Goal: Use online tool/utility: Utilize a website feature to perform a specific function

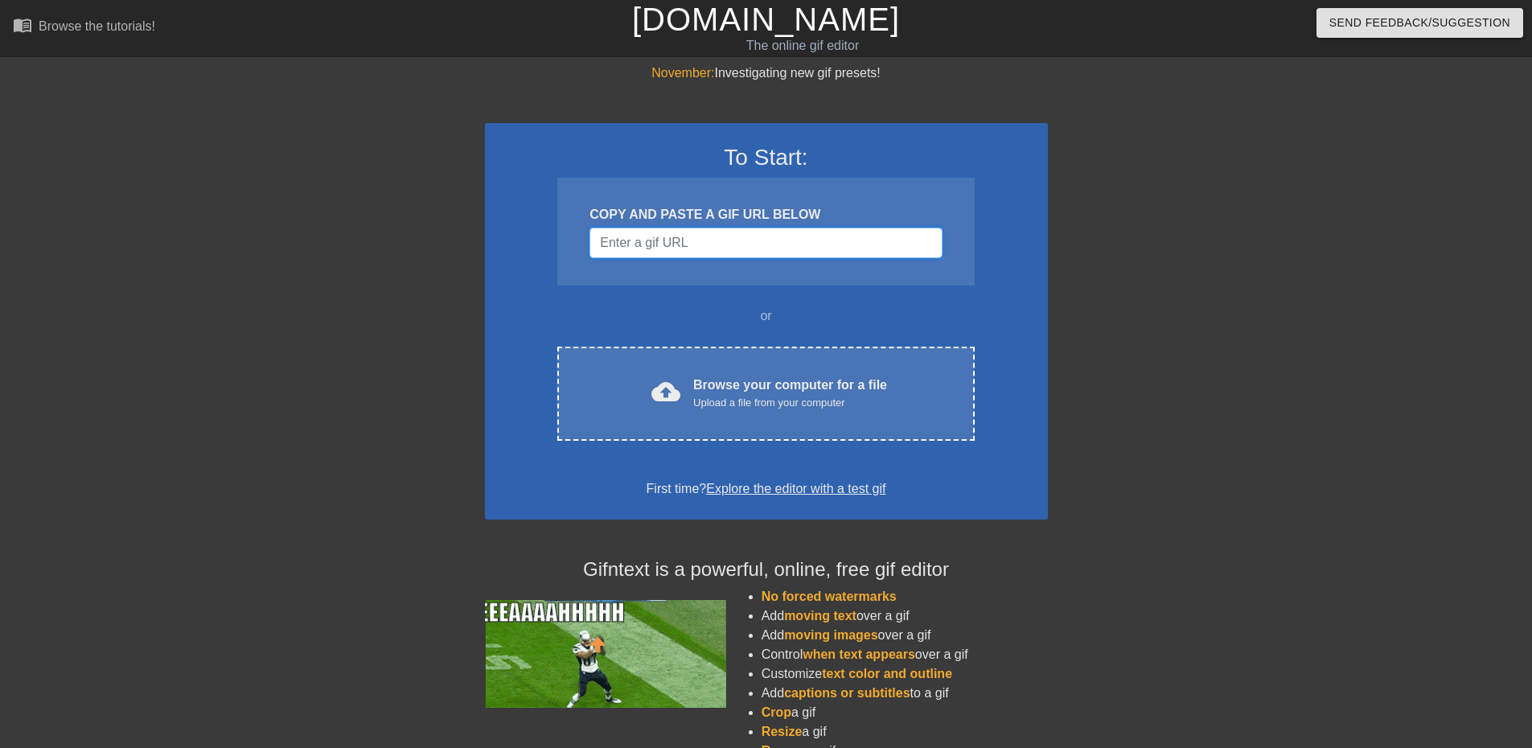
click at [687, 248] on input "Username" at bounding box center [765, 243] width 352 height 31
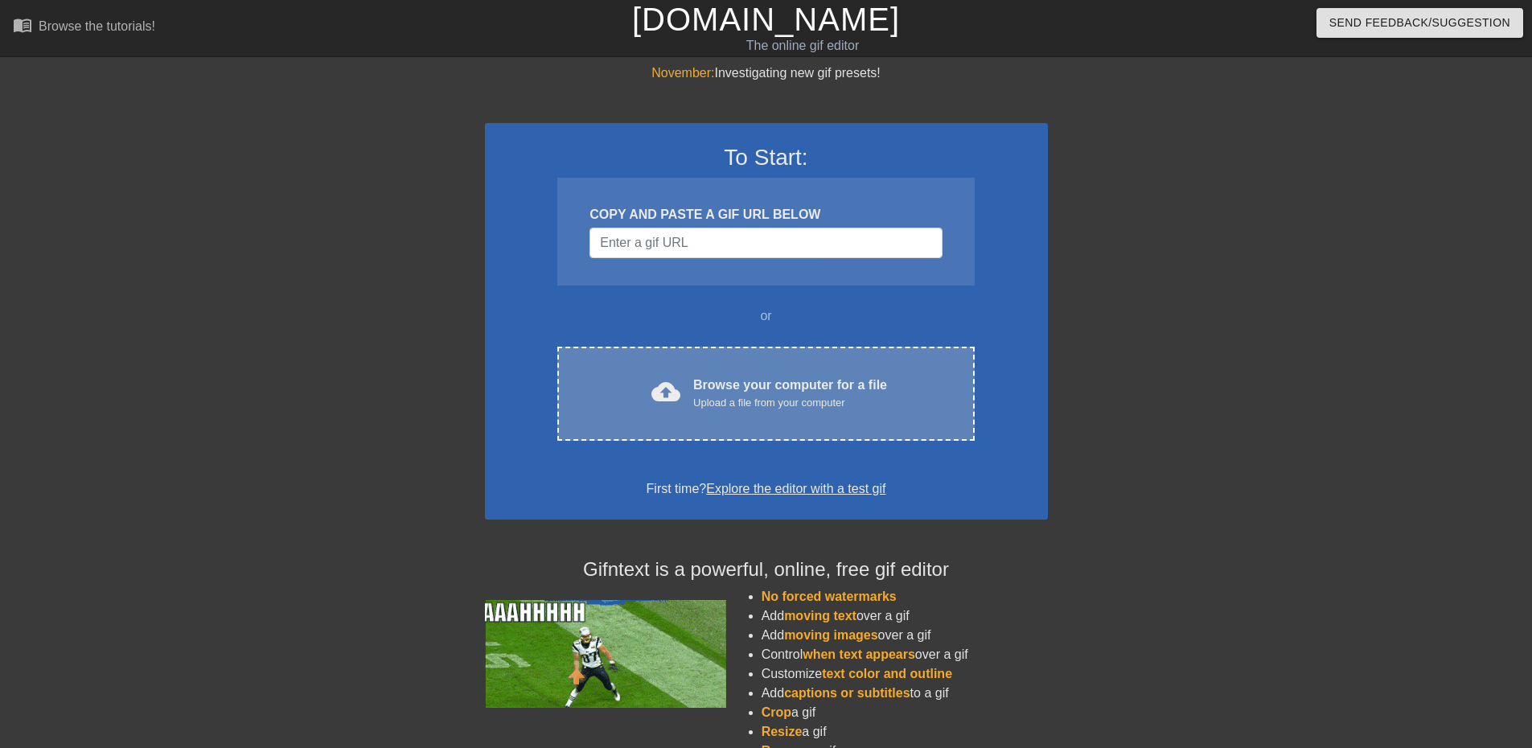
click at [680, 403] on span "cloud_upload" at bounding box center [665, 391] width 29 height 29
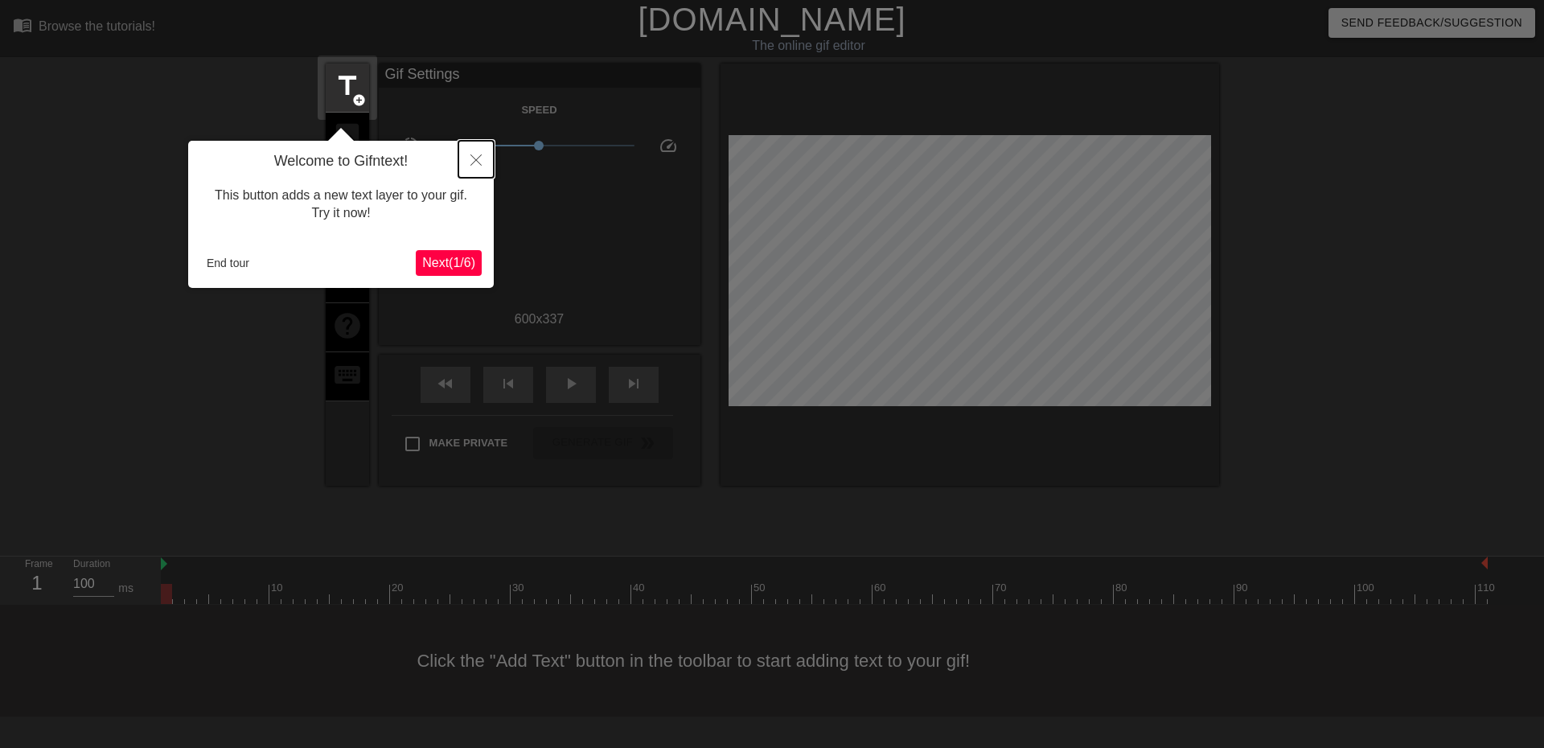
click at [477, 160] on icon "Close" at bounding box center [475, 159] width 11 height 11
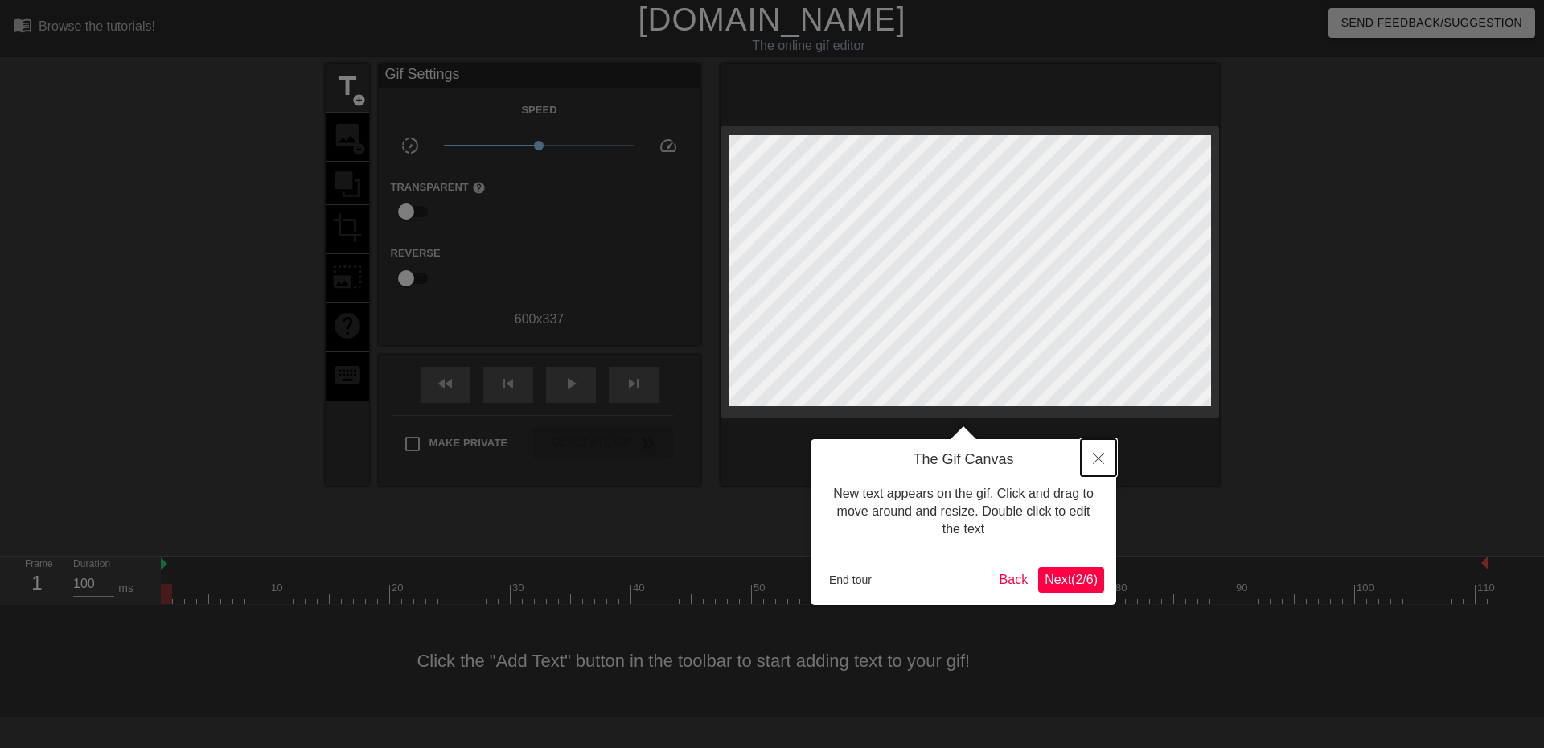
click at [1102, 453] on button "Close" at bounding box center [1098, 457] width 35 height 37
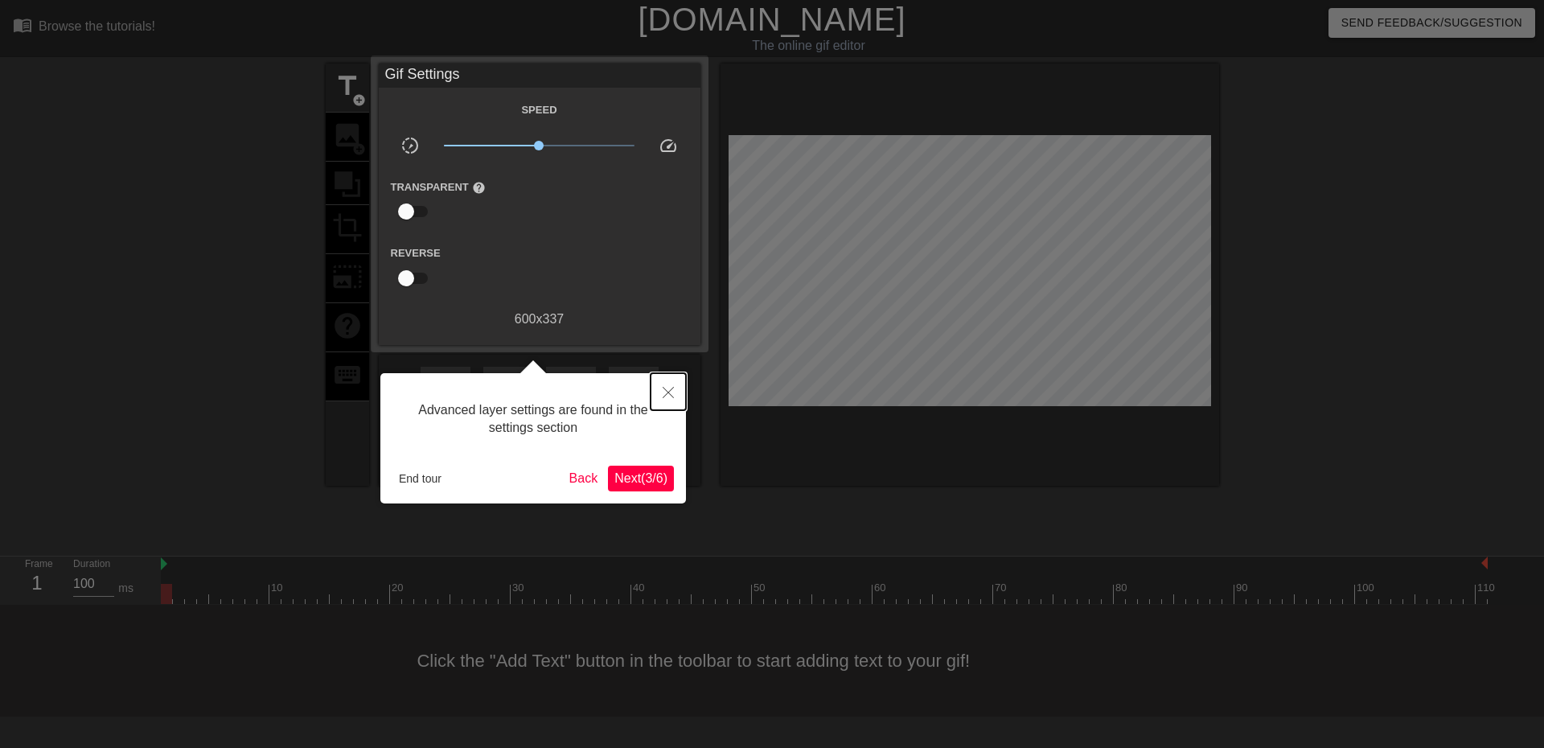
click at [668, 388] on icon "Close" at bounding box center [668, 392] width 11 height 11
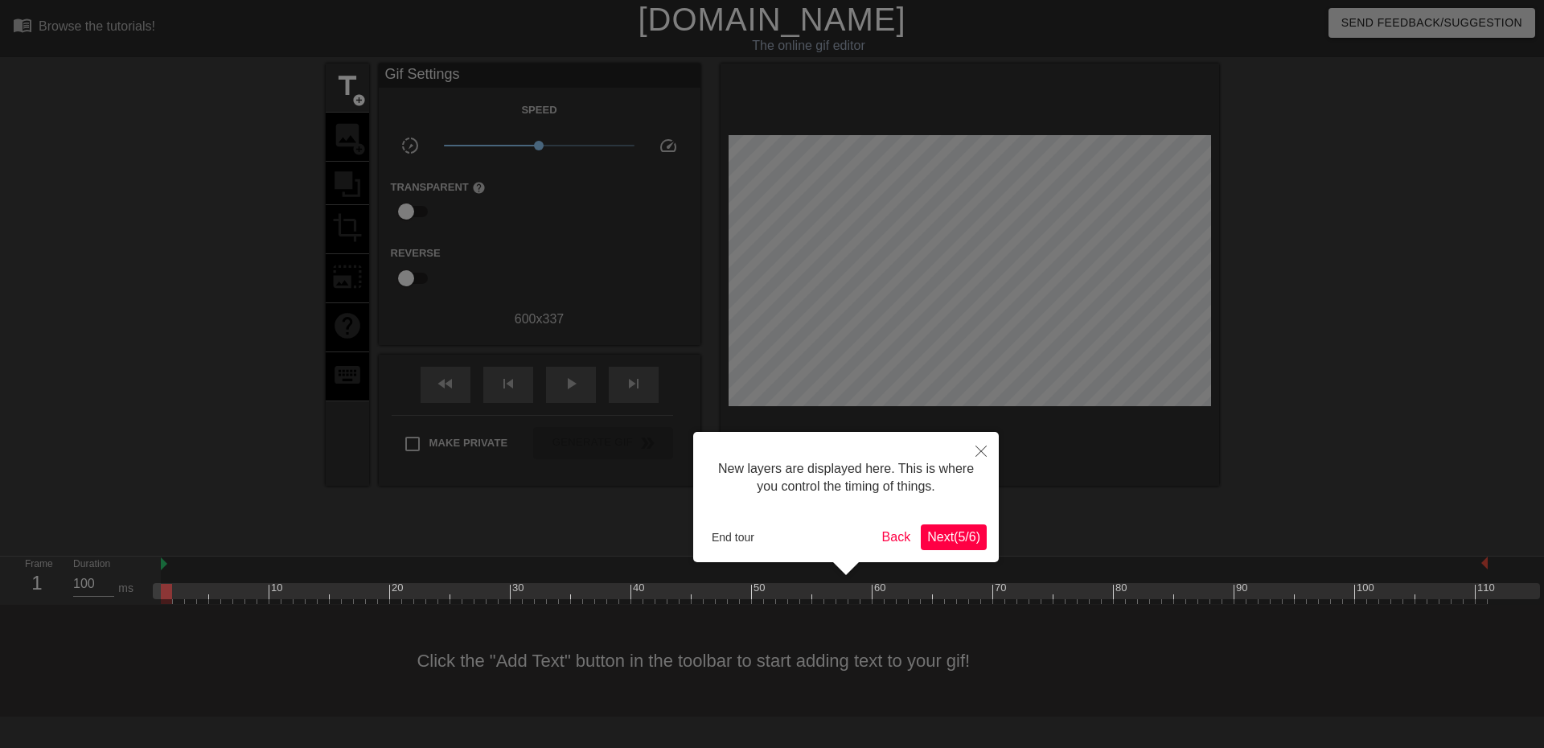
click at [951, 539] on span "Next ( 5 / 6 )" at bounding box center [953, 537] width 53 height 14
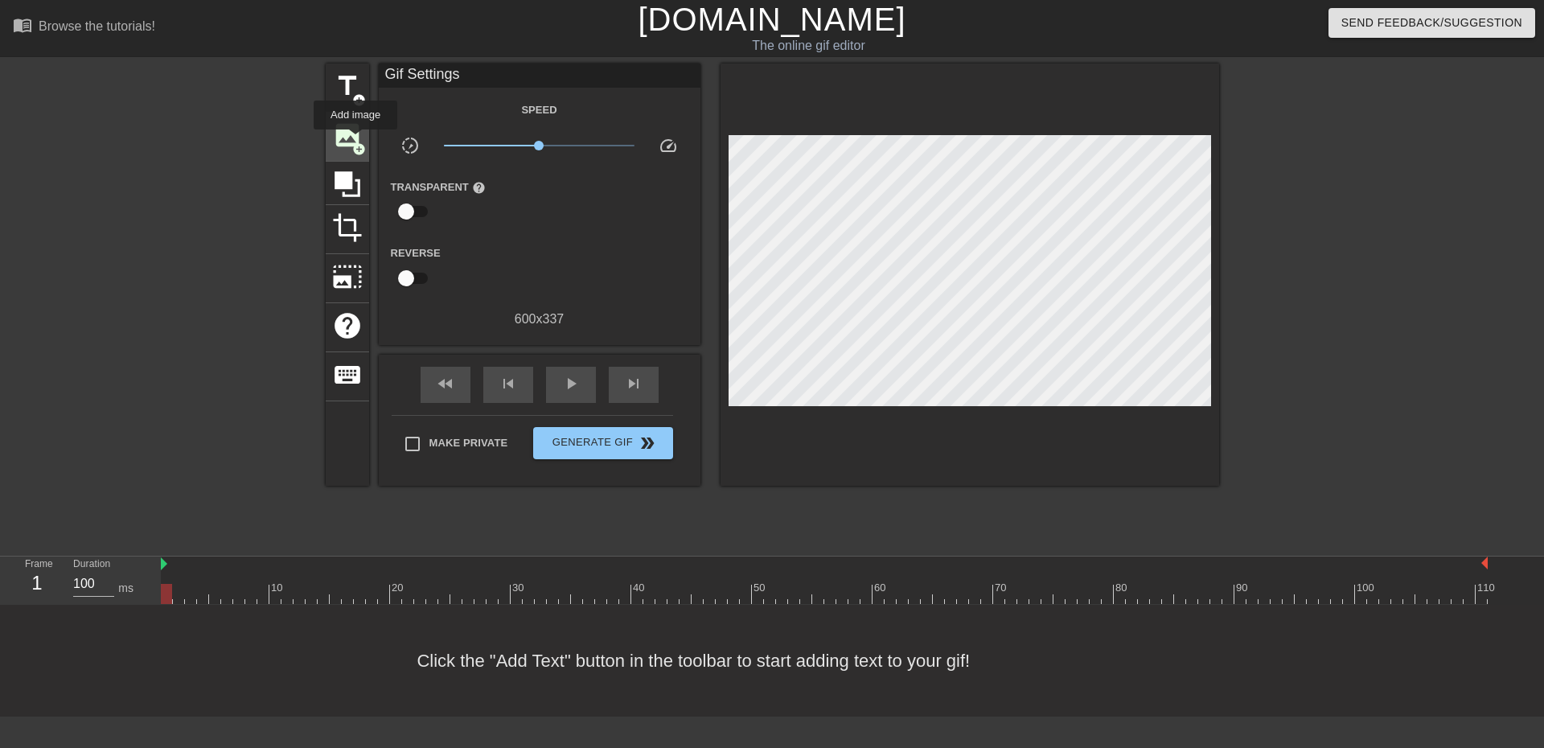
click at [355, 142] on span "add_circle" at bounding box center [359, 149] width 14 height 14
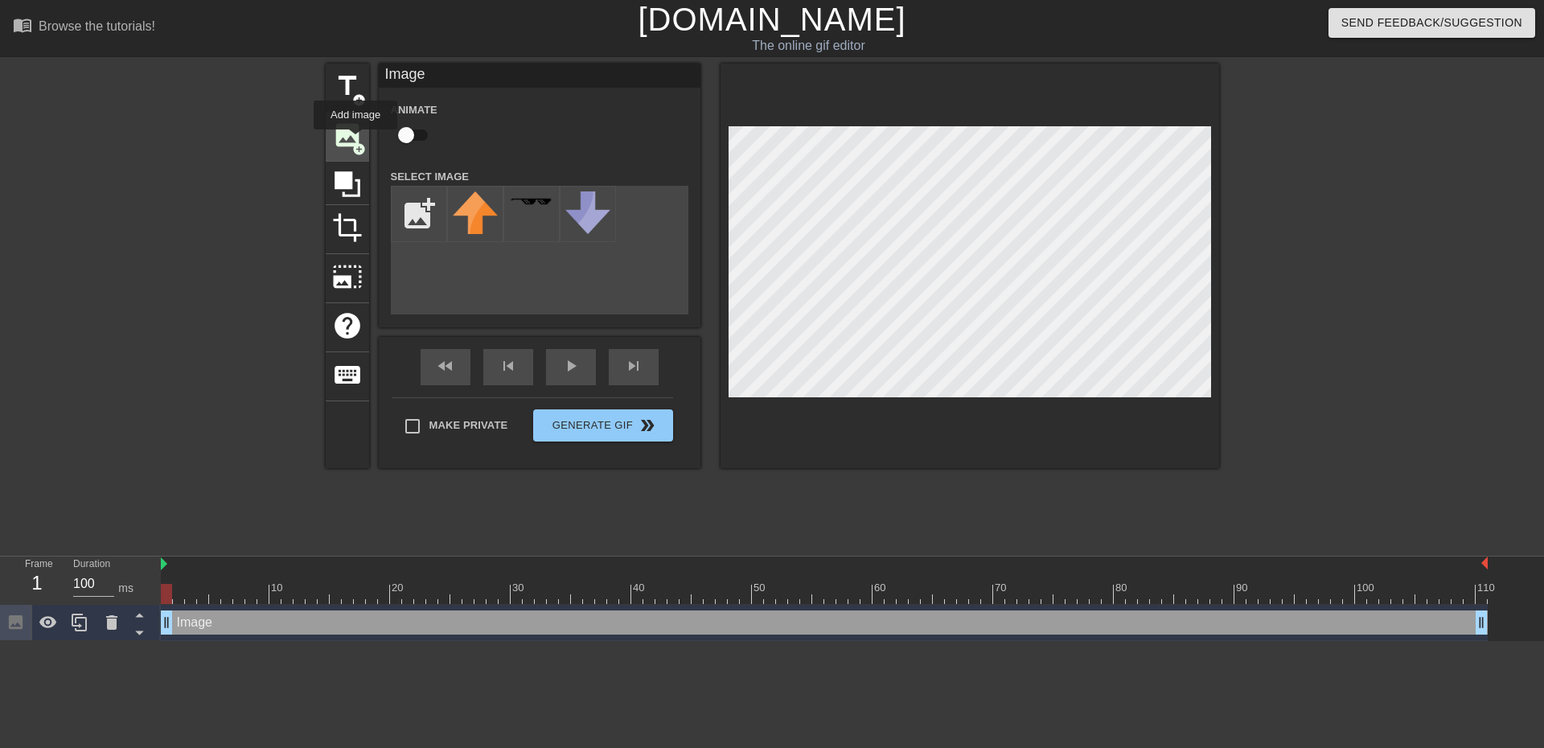
scroll to position [0, 0]
click at [431, 218] on input "file" at bounding box center [419, 214] width 55 height 55
click at [424, 216] on input "file" at bounding box center [419, 214] width 55 height 55
type input "C:\fakepath\VERTICIAL LOGO.jpg"
click at [628, 236] on div "title add_circle image add_circle crop photo_size_select_large help keyboard Im…" at bounding box center [772, 266] width 893 height 404
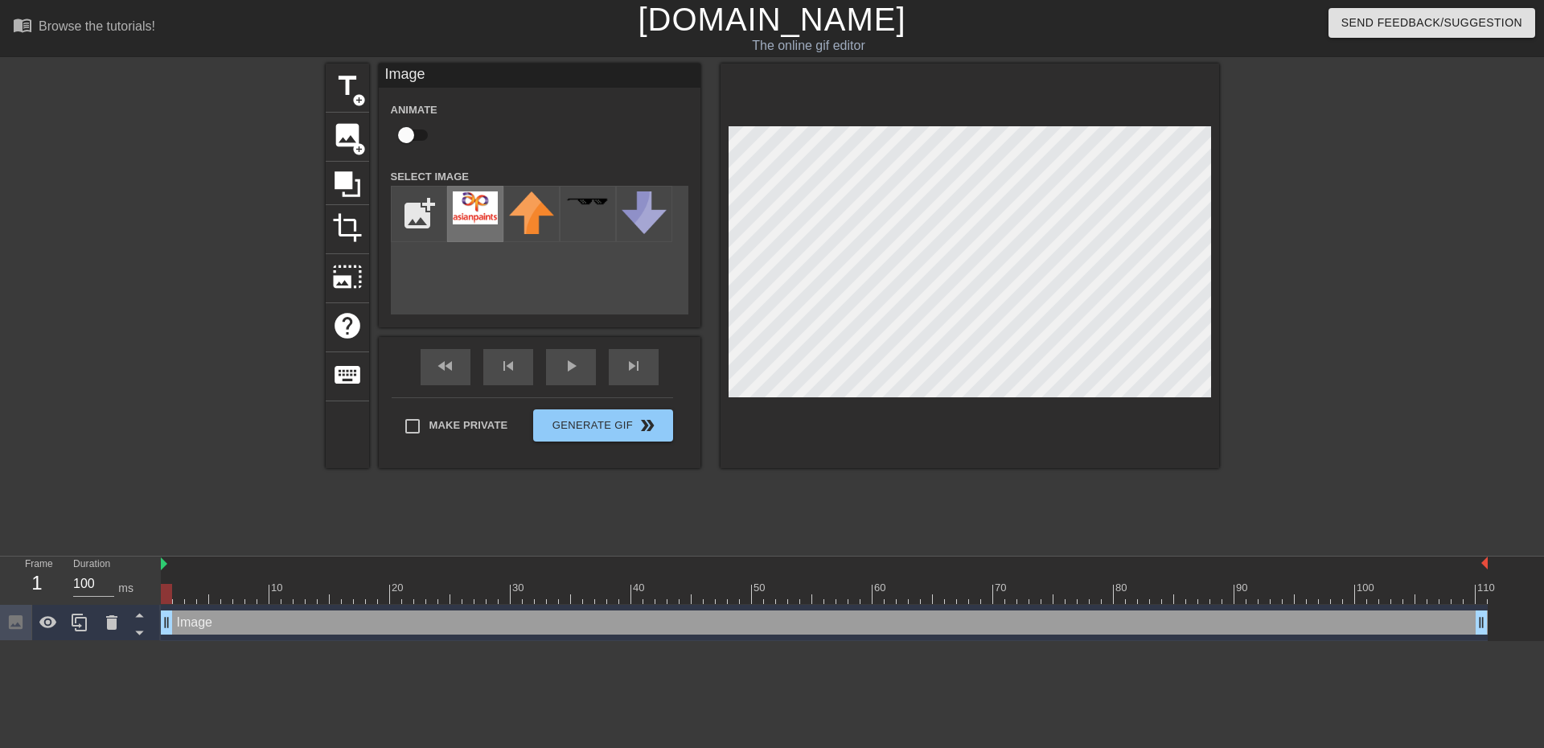
click at [478, 210] on img at bounding box center [475, 207] width 45 height 33
click at [488, 216] on img at bounding box center [475, 207] width 45 height 33
click at [467, 211] on img at bounding box center [475, 207] width 45 height 33
click at [591, 429] on button "Generate Gif double_arrow" at bounding box center [602, 425] width 139 height 32
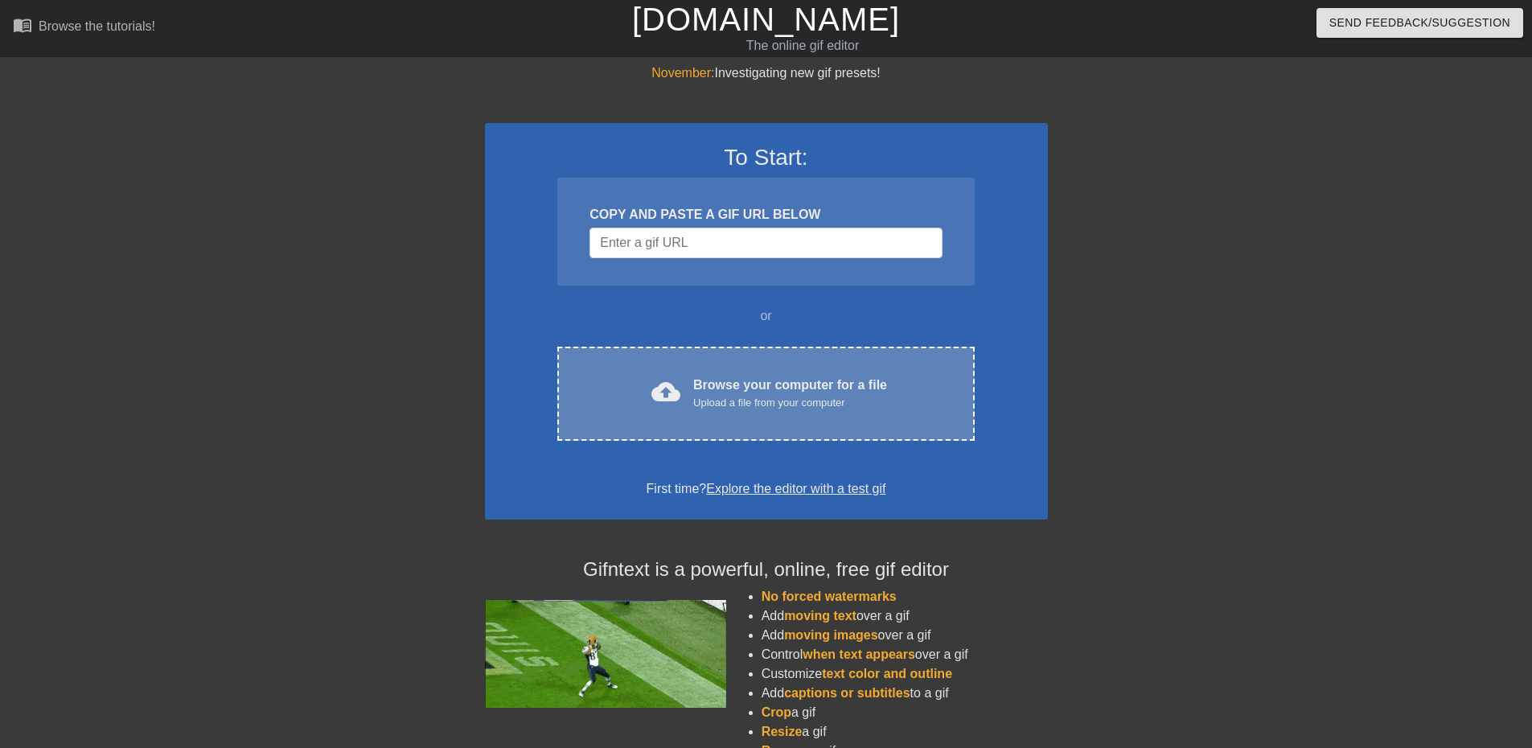
click at [704, 395] on div "Upload a file from your computer" at bounding box center [790, 403] width 194 height 16
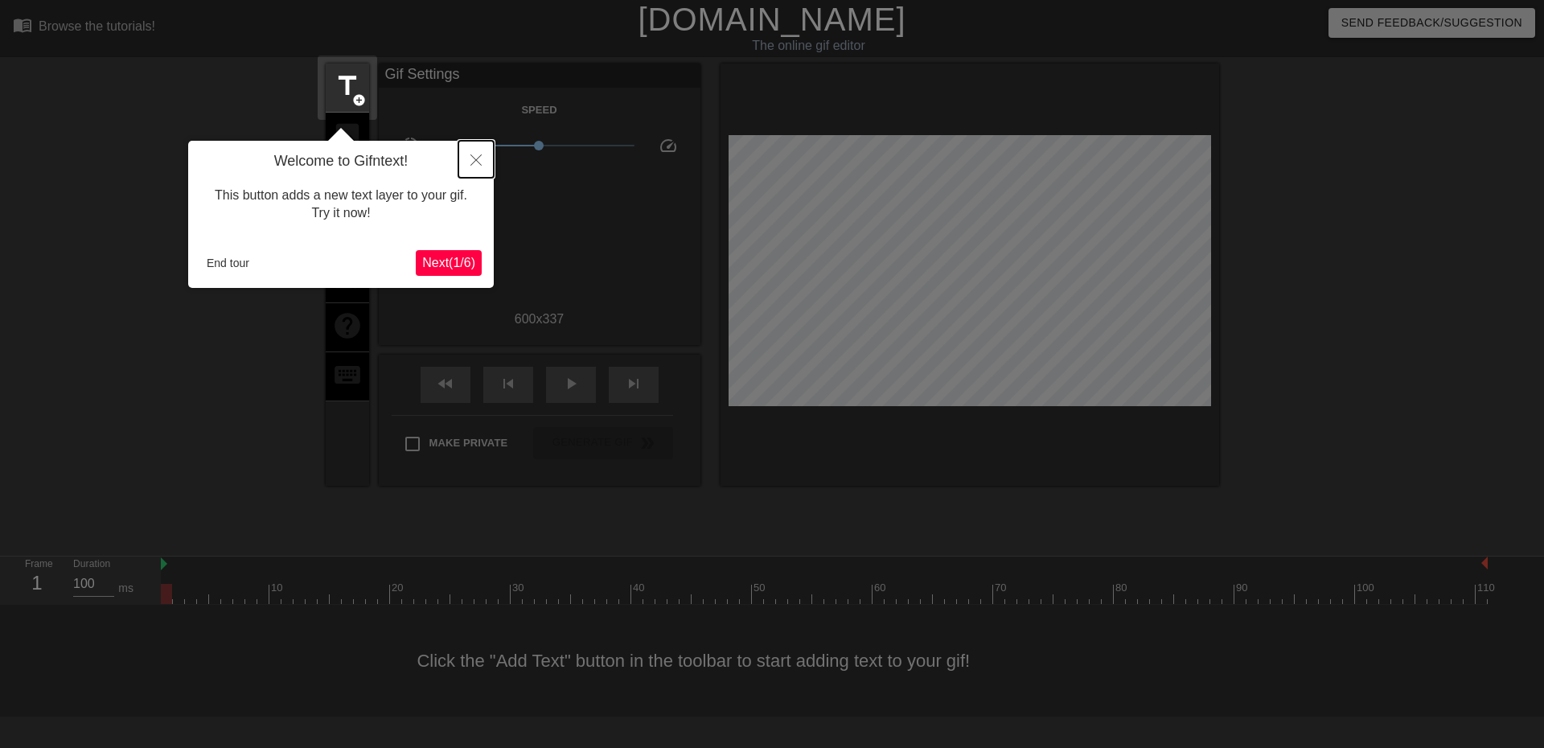
click at [473, 160] on icon "Close" at bounding box center [475, 159] width 11 height 11
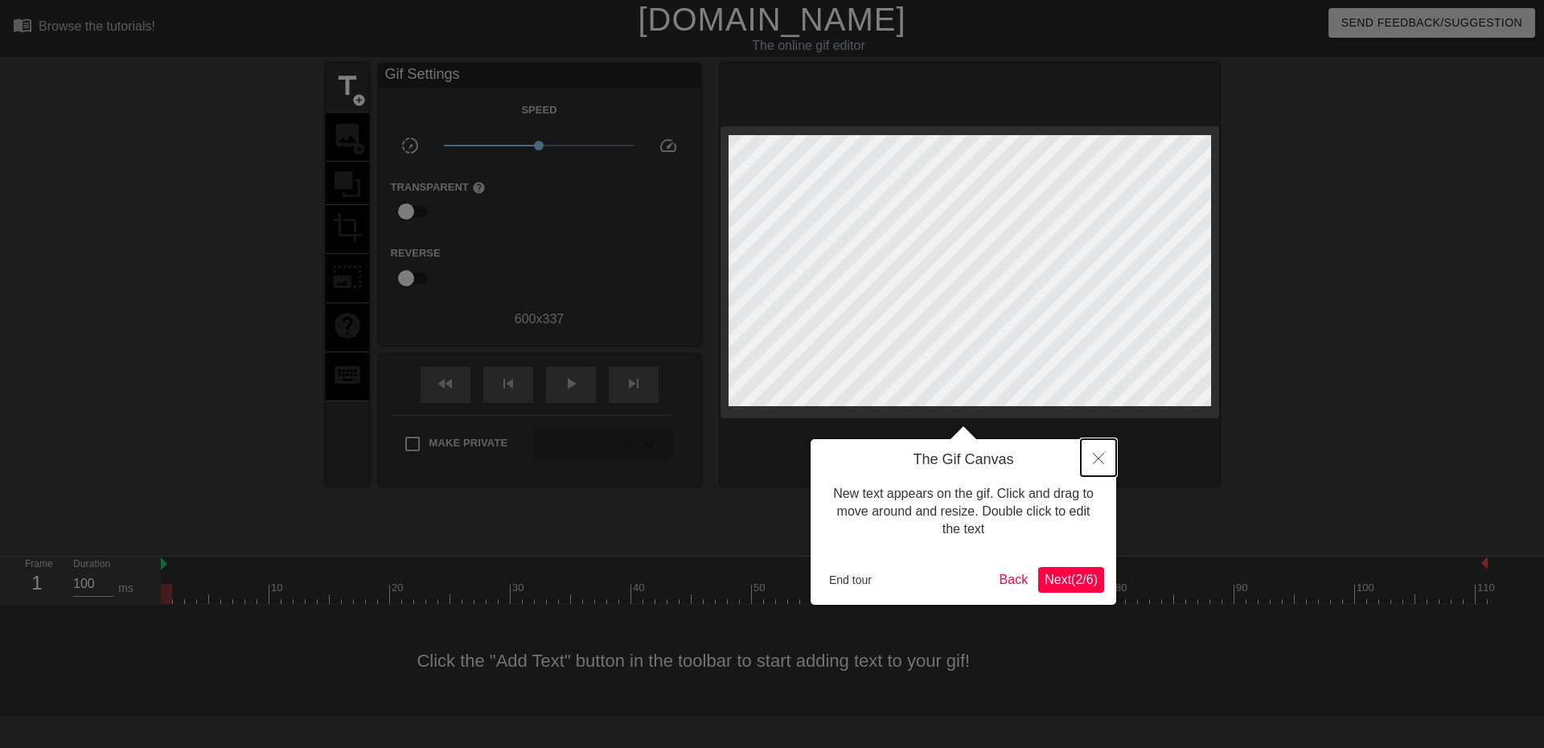
click at [1100, 462] on icon "Close" at bounding box center [1098, 458] width 11 height 11
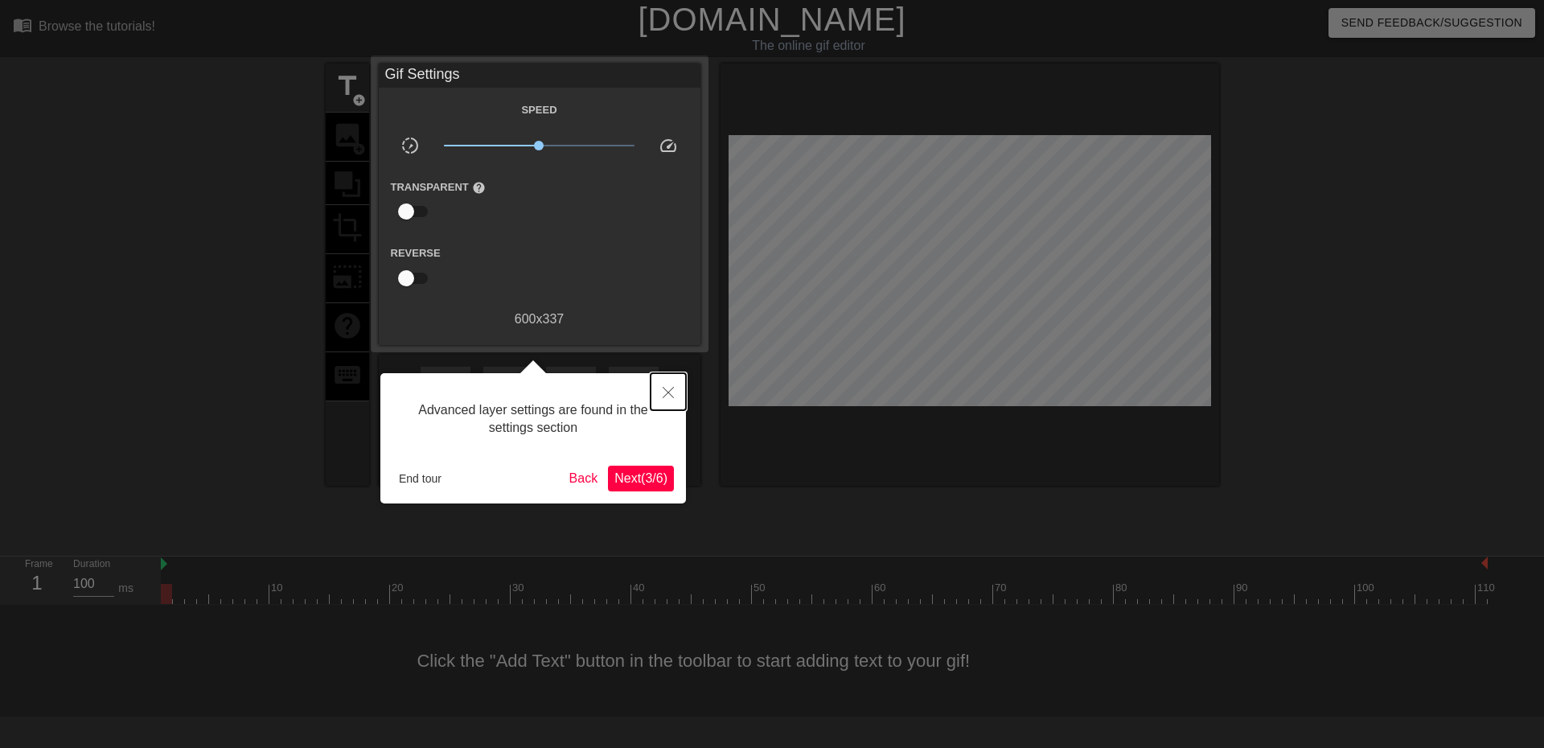
click at [671, 388] on icon "Close" at bounding box center [668, 392] width 11 height 11
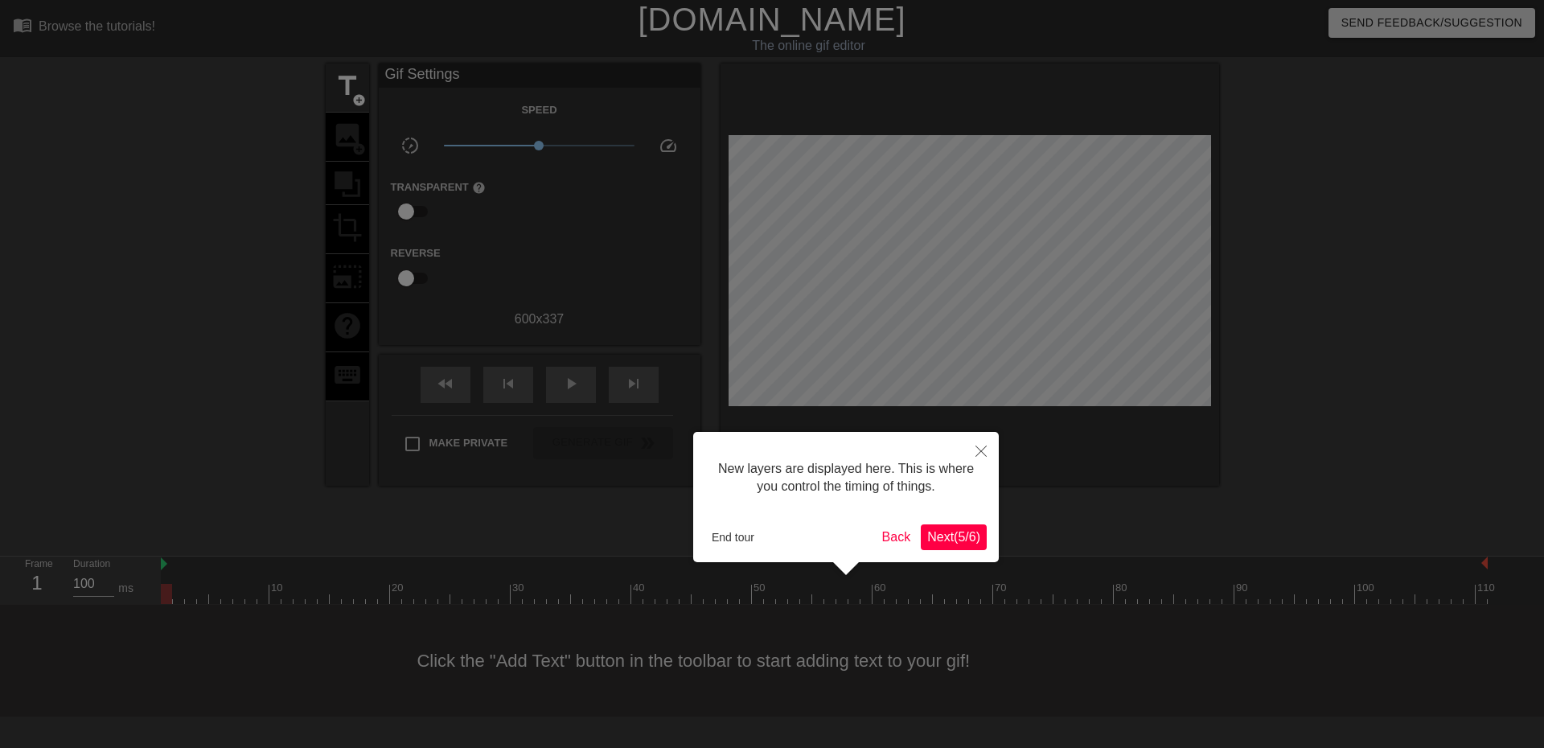
scroll to position [14, 0]
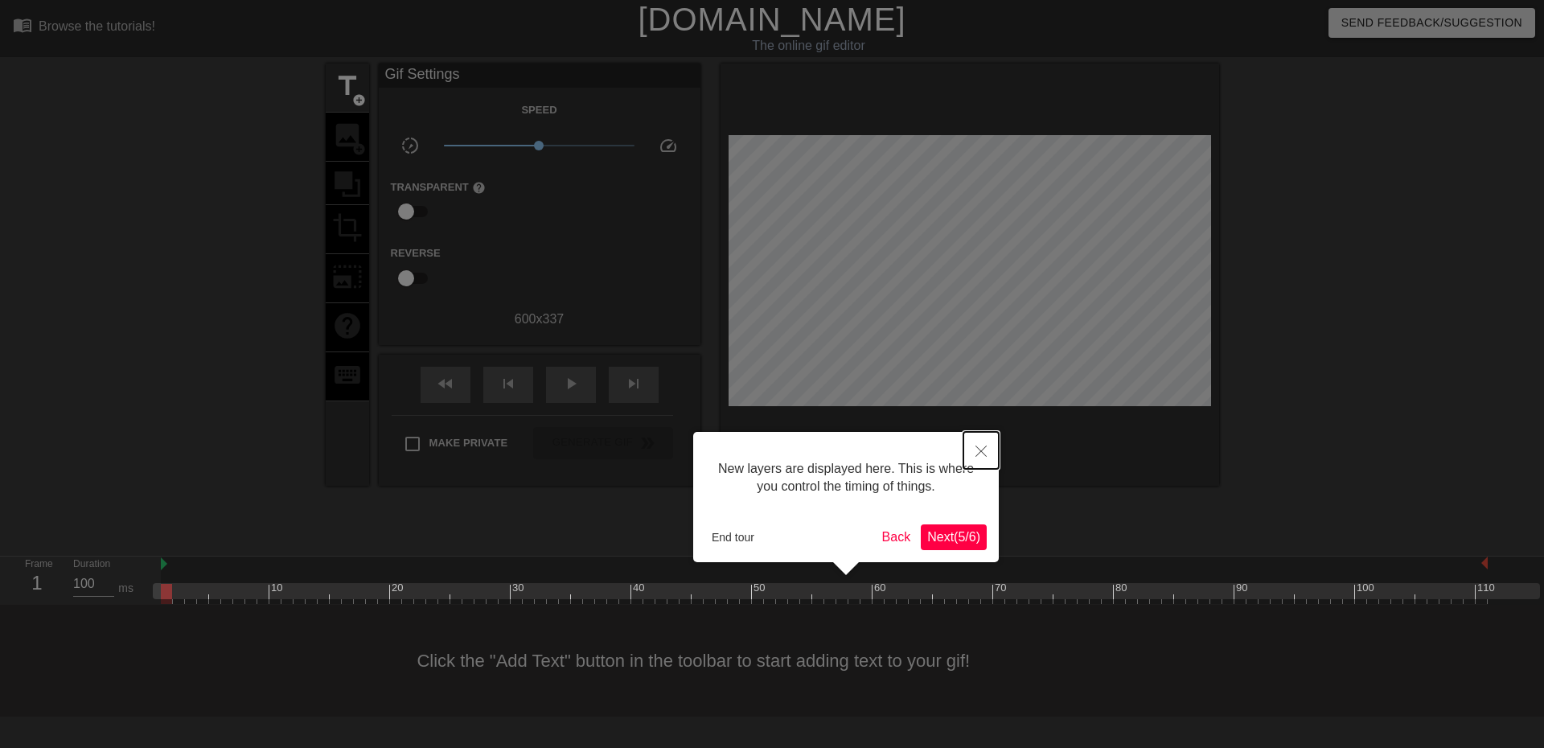
click at [975, 451] on icon "Close" at bounding box center [980, 450] width 11 height 11
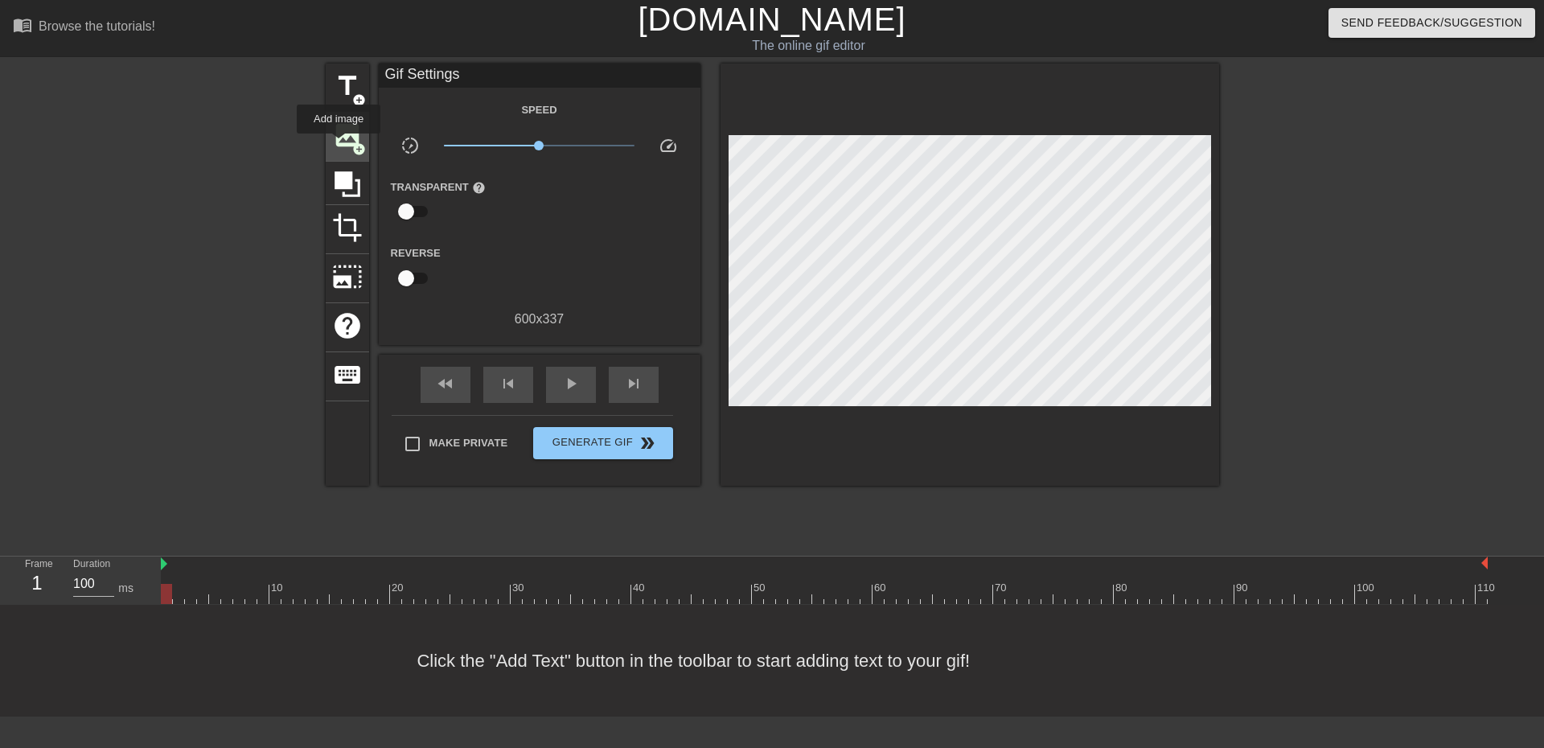
click at [339, 145] on span "image" at bounding box center [347, 135] width 31 height 31
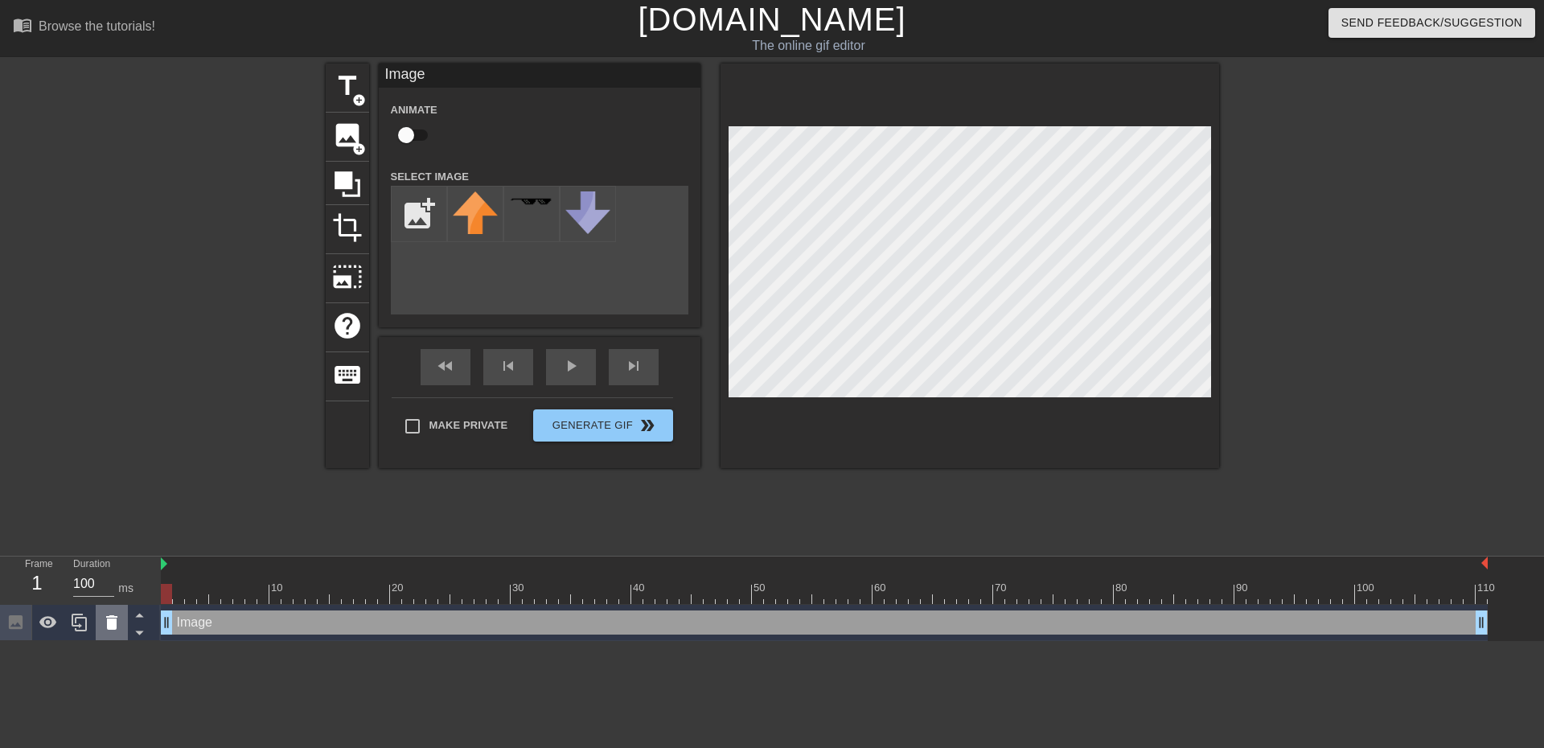
click at [112, 626] on icon at bounding box center [111, 622] width 11 height 14
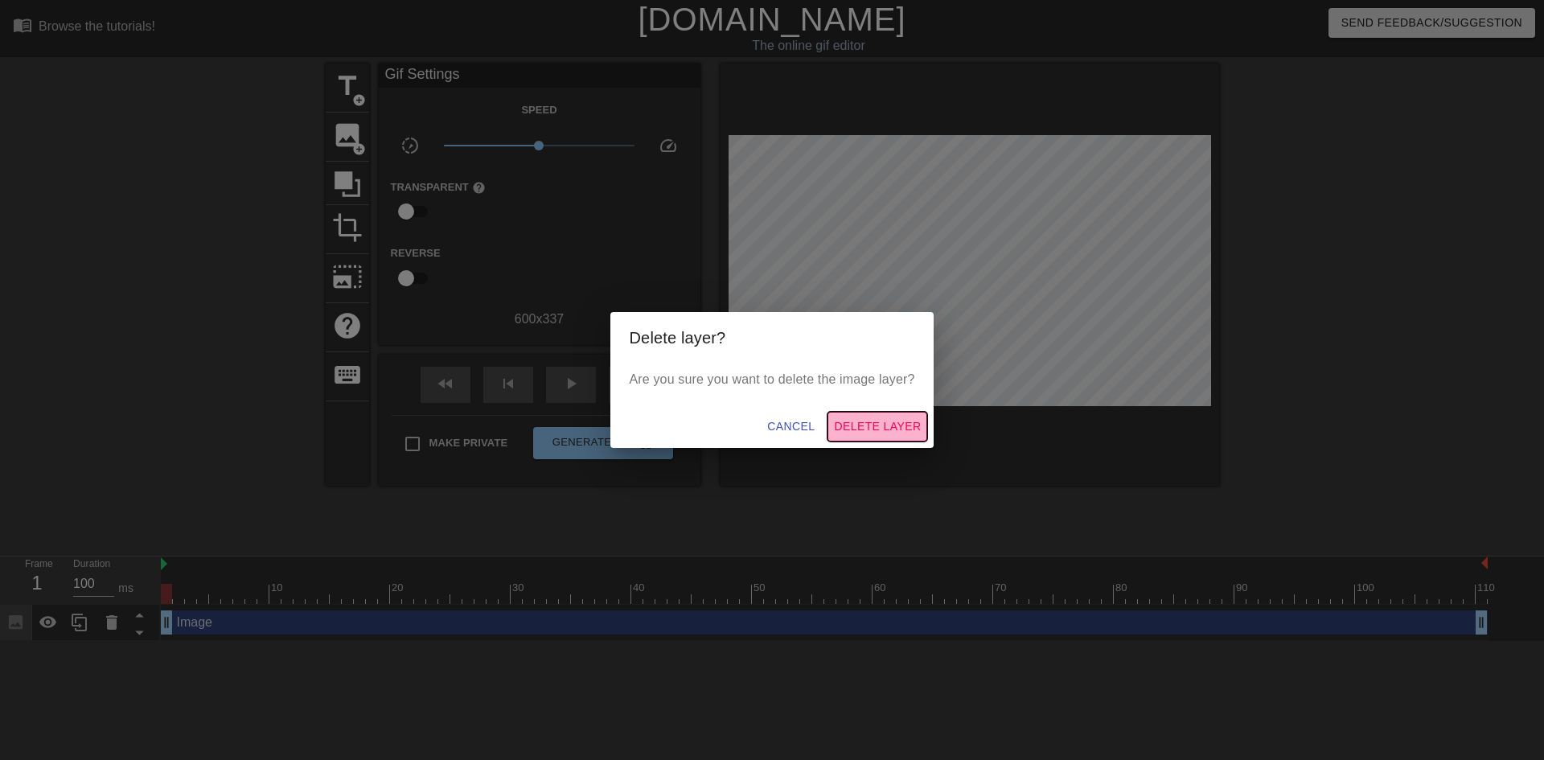
click at [873, 421] on span "Delete Layer" at bounding box center [877, 426] width 87 height 20
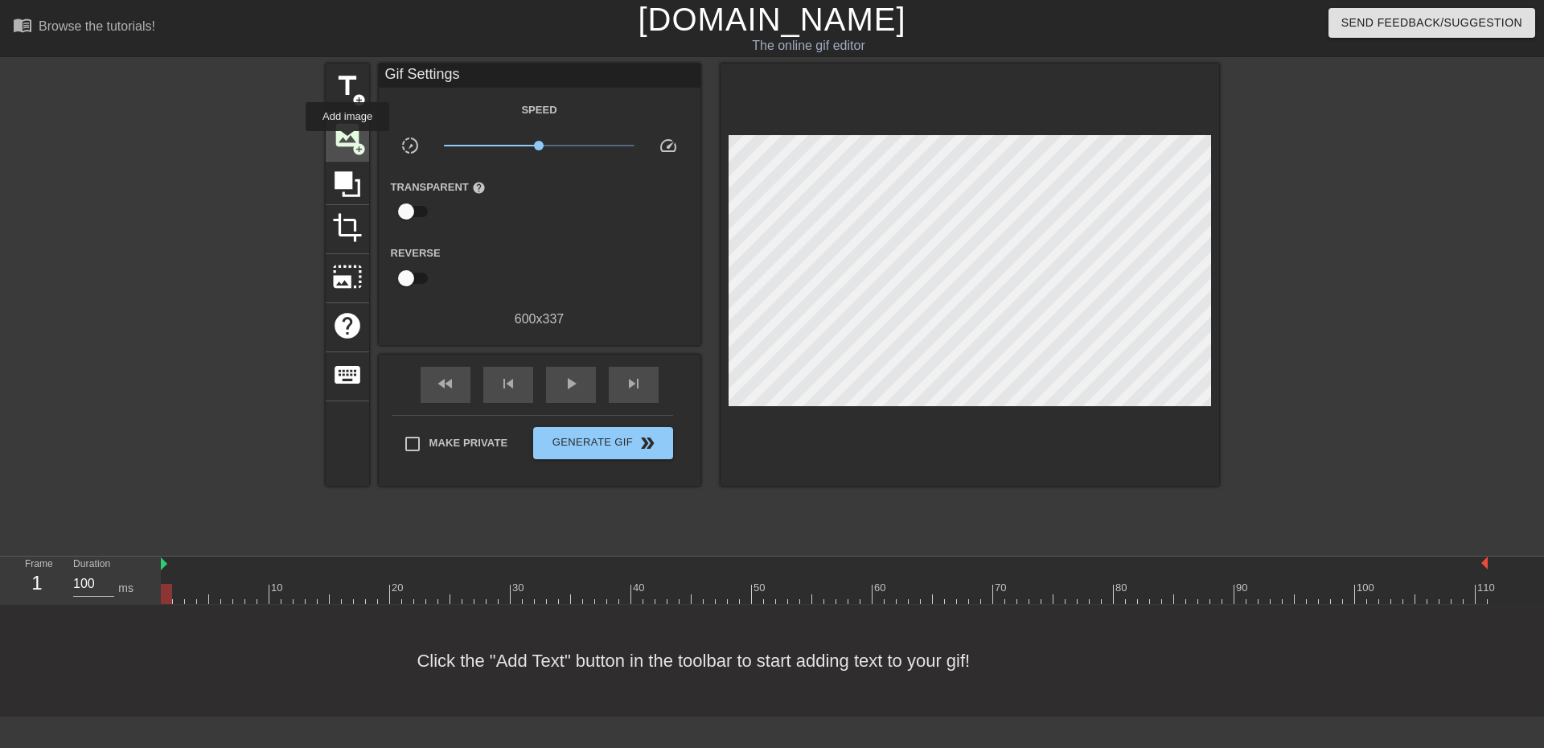
click at [347, 142] on span "image" at bounding box center [347, 135] width 31 height 31
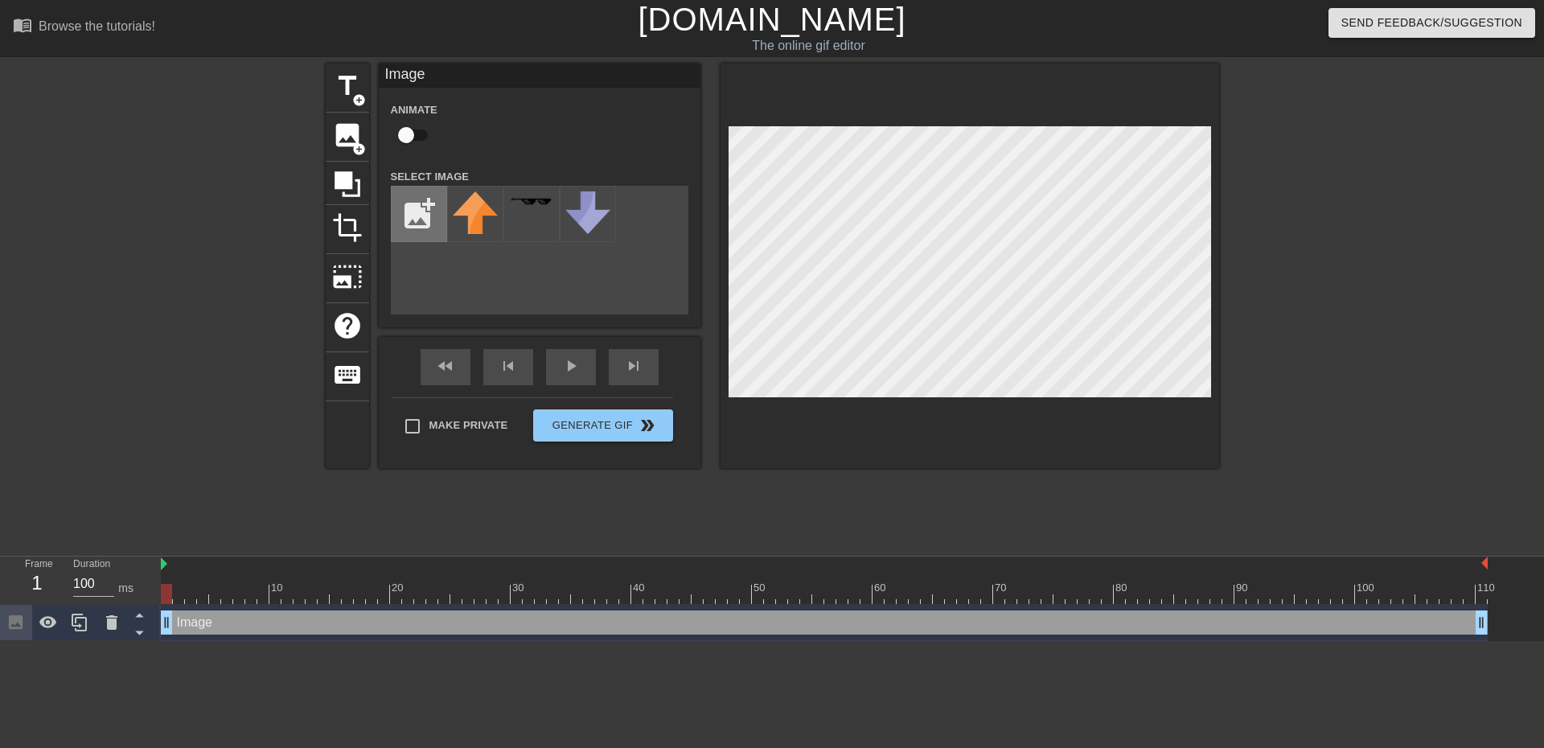
click at [418, 206] on input "file" at bounding box center [419, 214] width 55 height 55
type input "C:\fakepath\VERTICIAL LOGO.jpg"
click at [470, 216] on img at bounding box center [475, 207] width 45 height 33
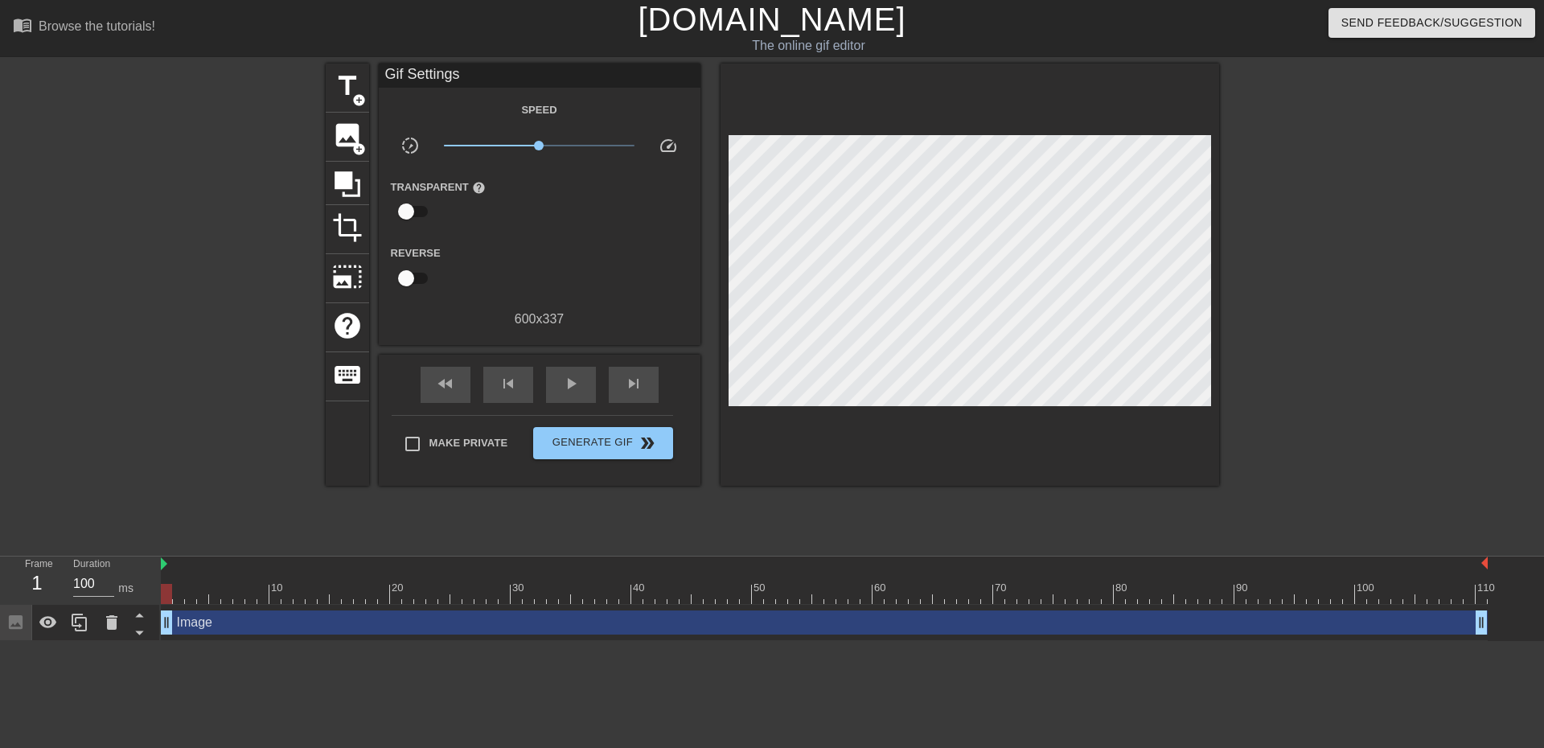
click at [1252, 359] on div at bounding box center [1358, 305] width 241 height 482
click at [1272, 367] on div at bounding box center [1358, 305] width 241 height 482
click at [624, 446] on span "Generate Gif double_arrow" at bounding box center [603, 442] width 126 height 19
